Goal: Information Seeking & Learning: Learn about a topic

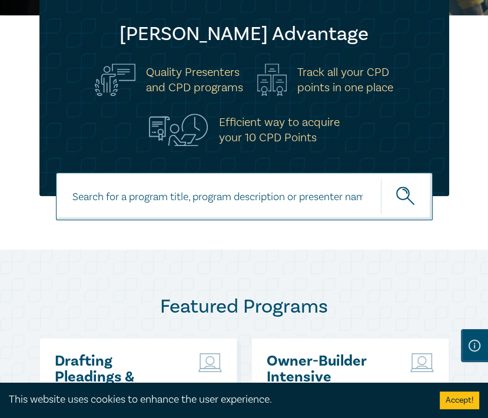
scroll to position [391, 0]
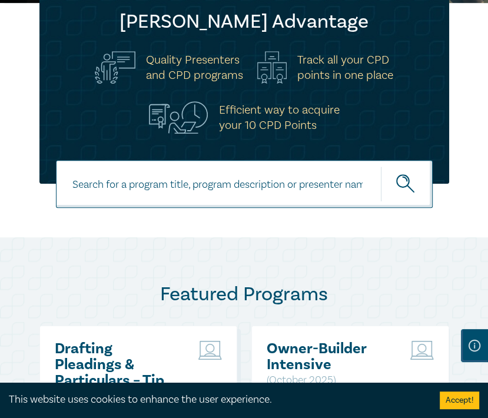
click at [255, 185] on input at bounding box center [244, 184] width 377 height 48
type input "trust & estate"
click at [381, 166] on button "submit" at bounding box center [407, 184] width 52 height 36
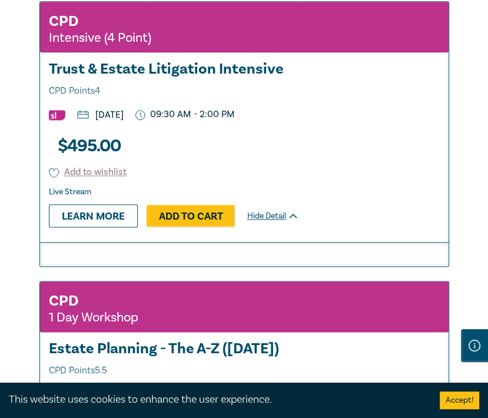
scroll to position [3150, 0]
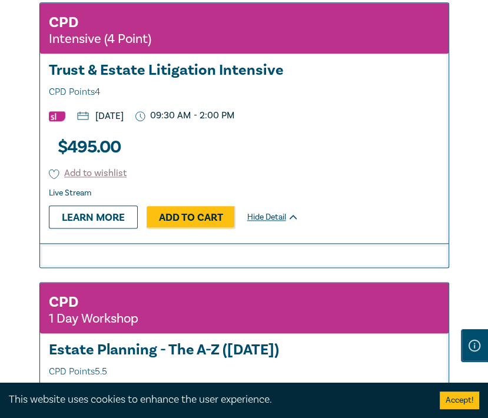
click at [209, 80] on h3 "Trust & Estate Litigation Intensive CPD Points 4" at bounding box center [244, 81] width 391 height 38
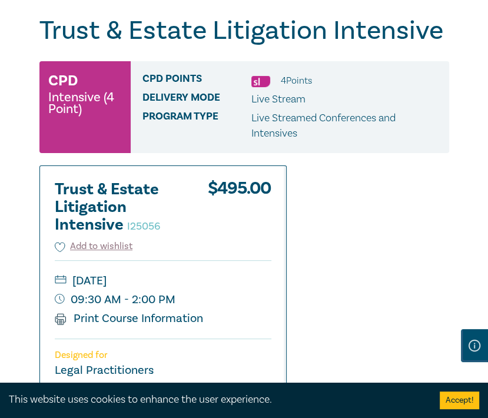
scroll to position [138, 0]
